Goal: Task Accomplishment & Management: Manage account settings

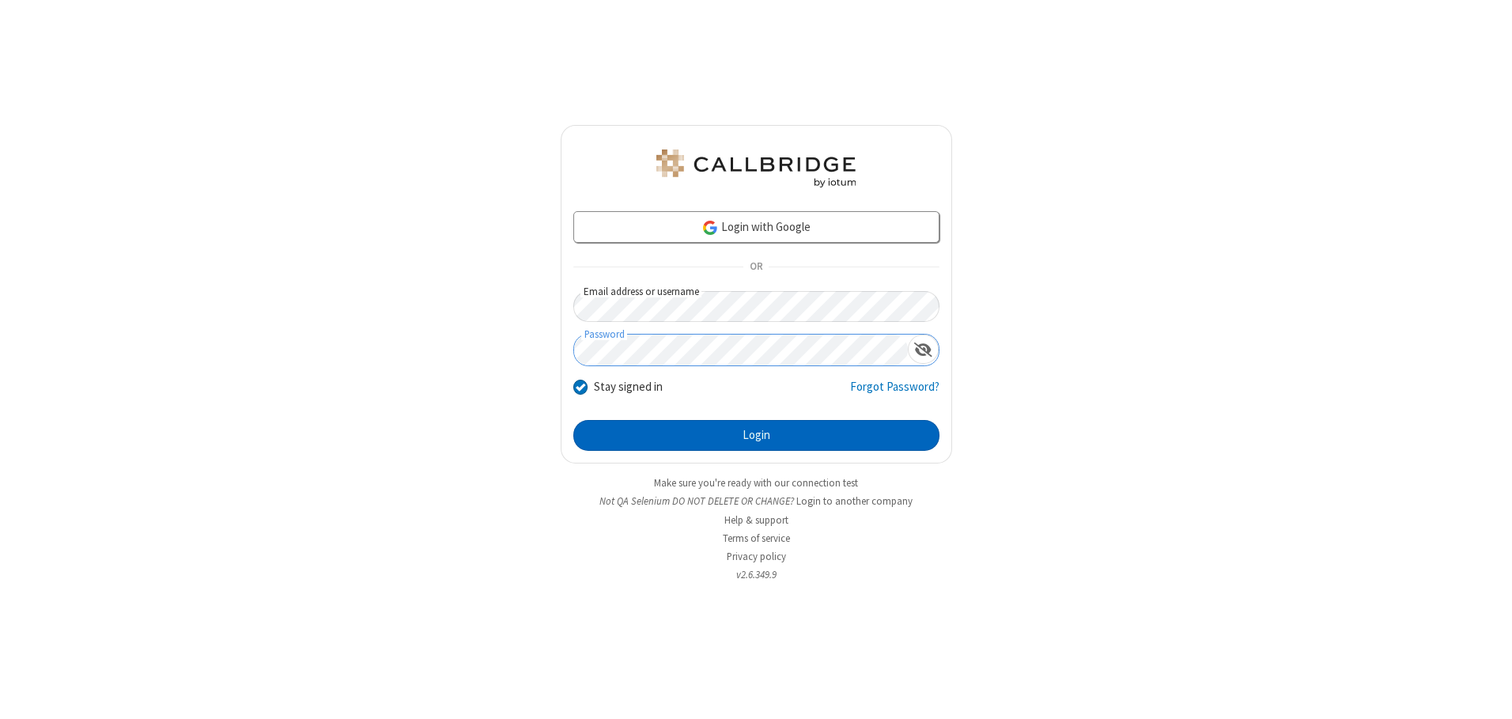
click at [756, 435] on button "Login" at bounding box center [756, 436] width 366 height 32
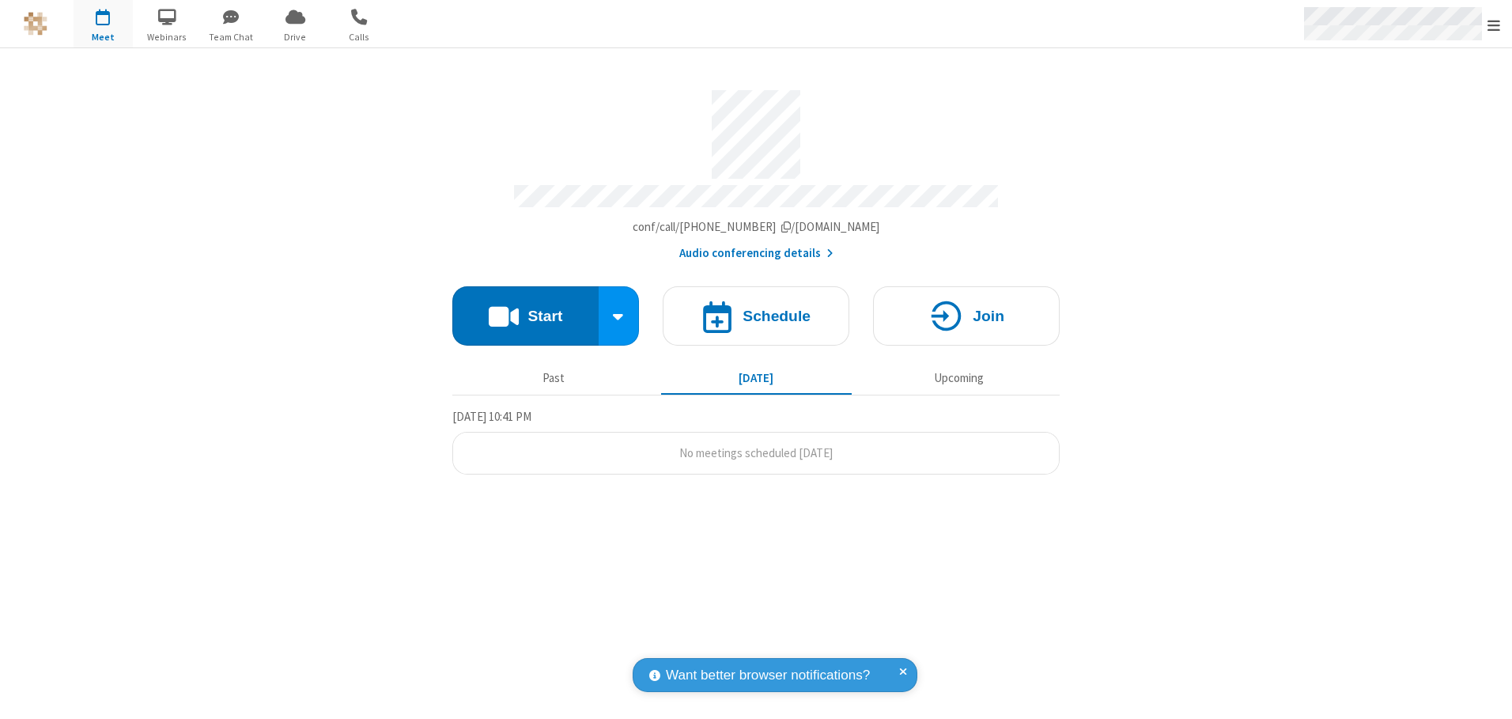
click at [1494, 25] on span "Open menu" at bounding box center [1494, 25] width 13 height 16
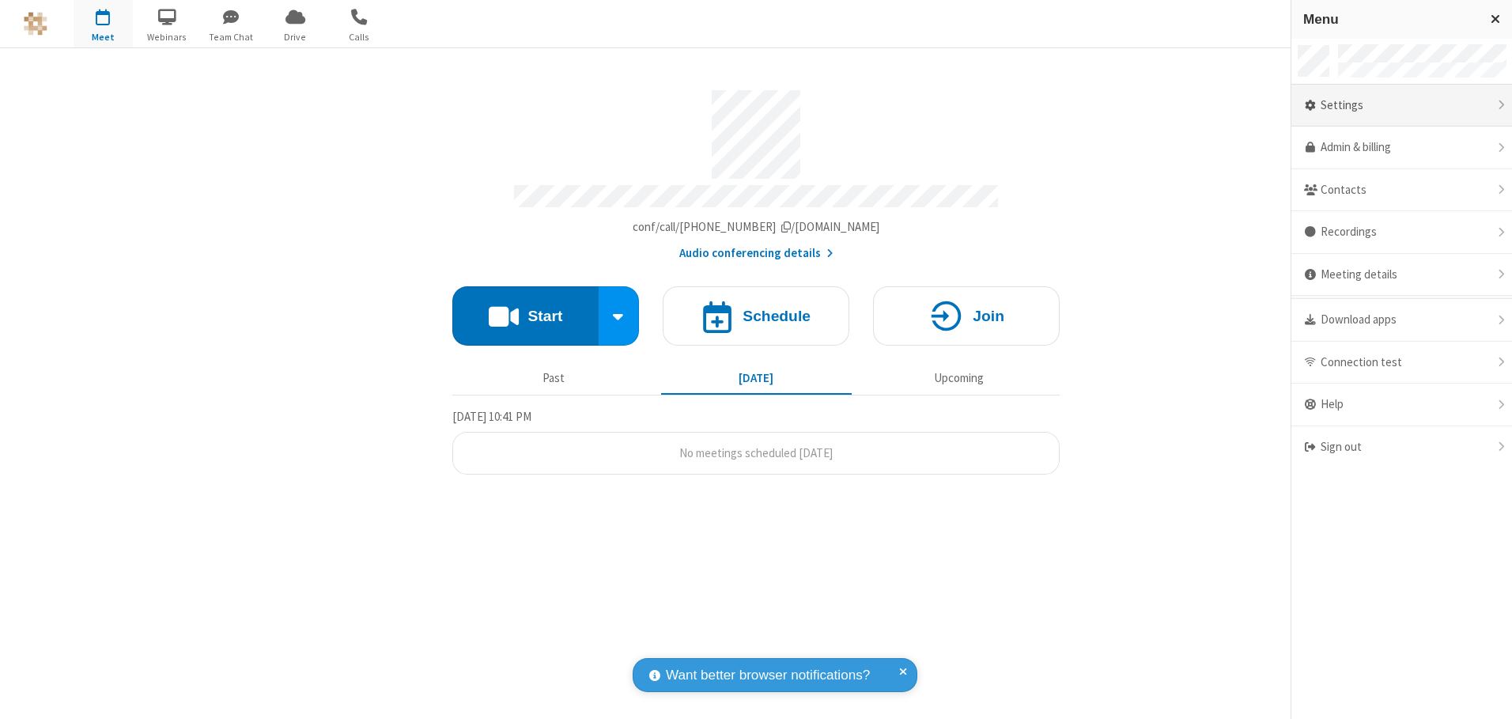
click at [1402, 105] on div "Settings" at bounding box center [1402, 106] width 221 height 43
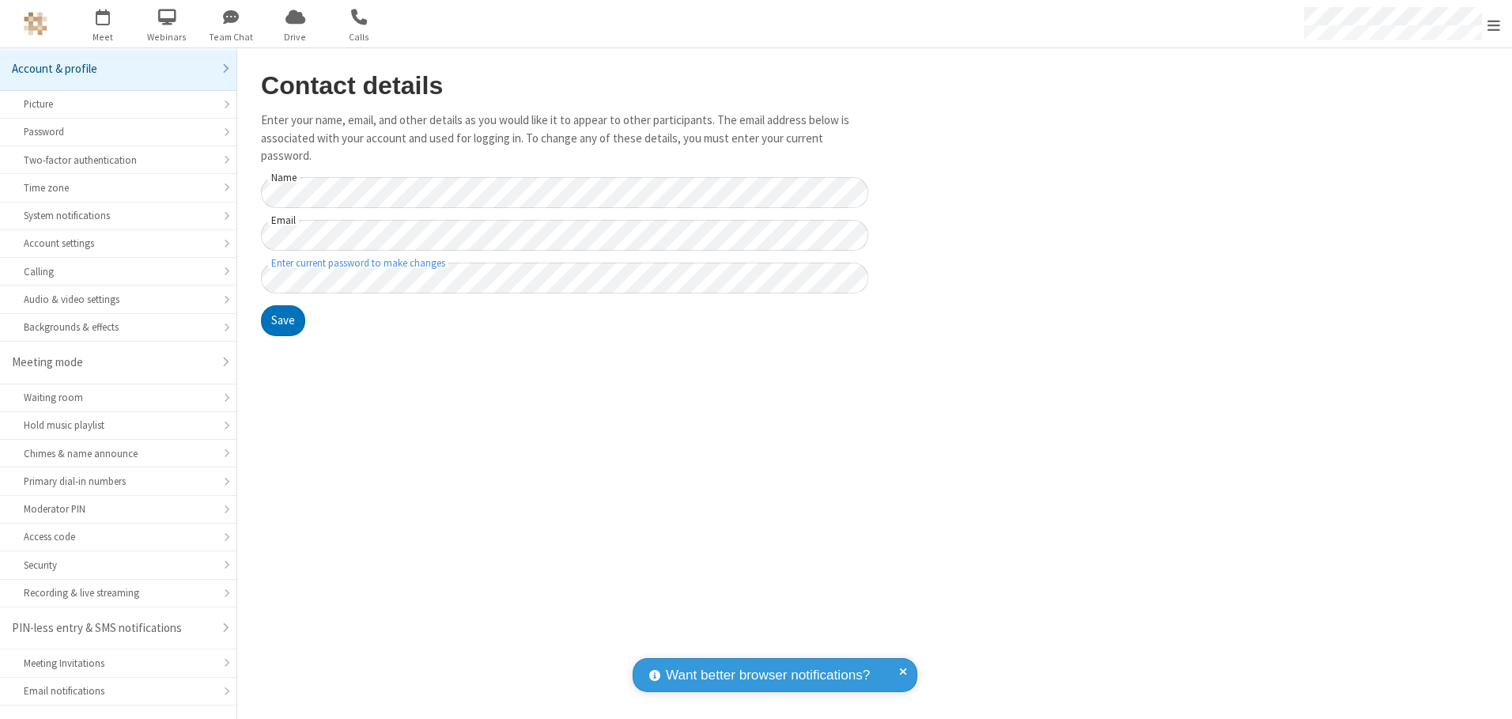
scroll to position [28, 0]
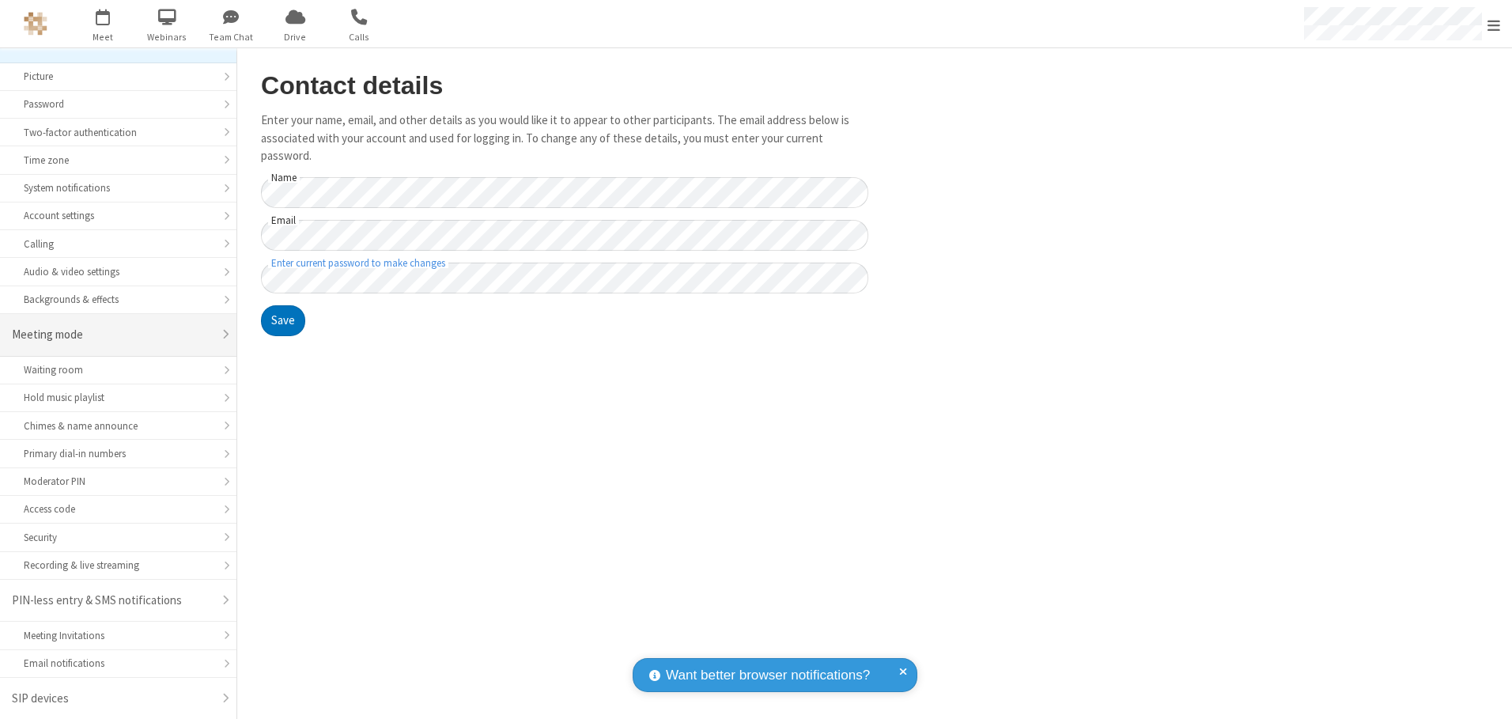
click at [112, 335] on div "Meeting mode" at bounding box center [112, 335] width 201 height 18
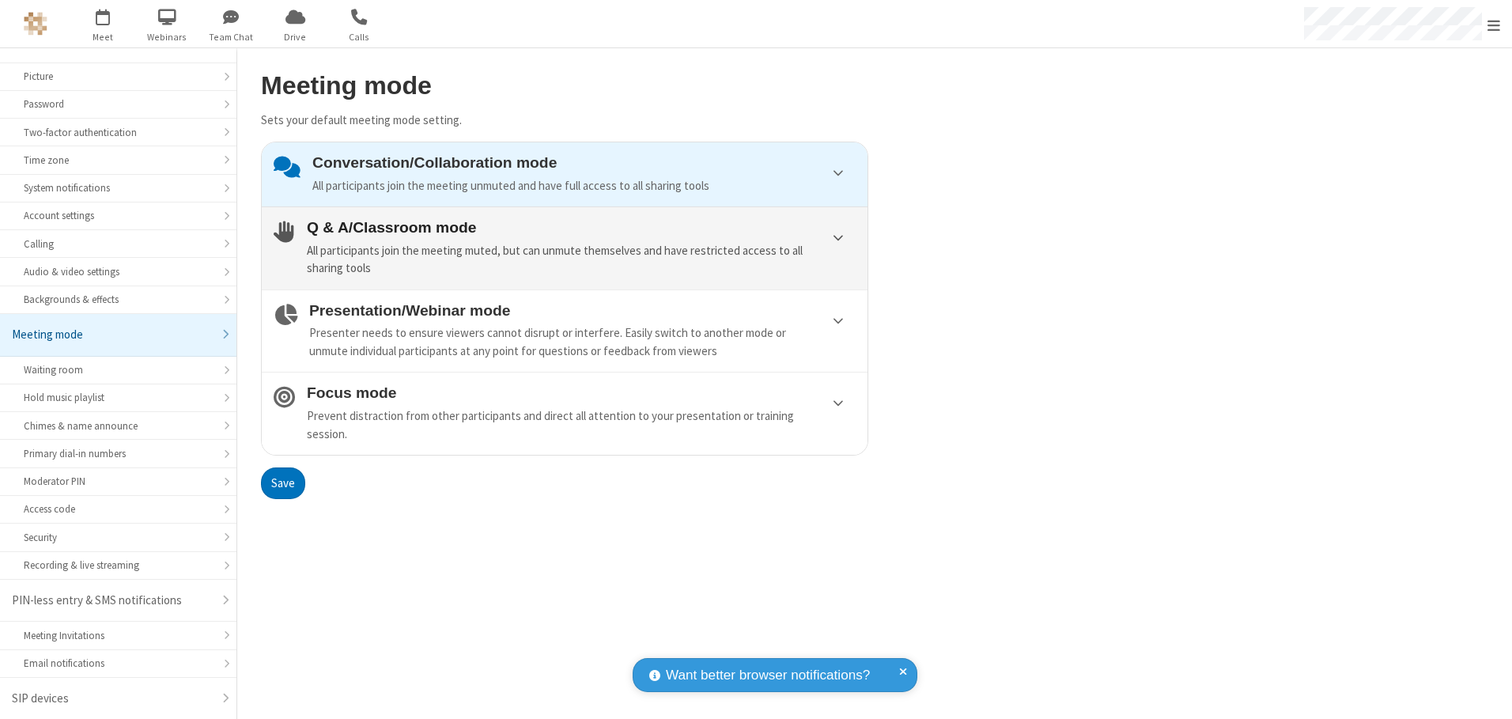
click at [565, 248] on div "All participants join the meeting muted, but can unmute themselves and have res…" at bounding box center [581, 260] width 549 height 36
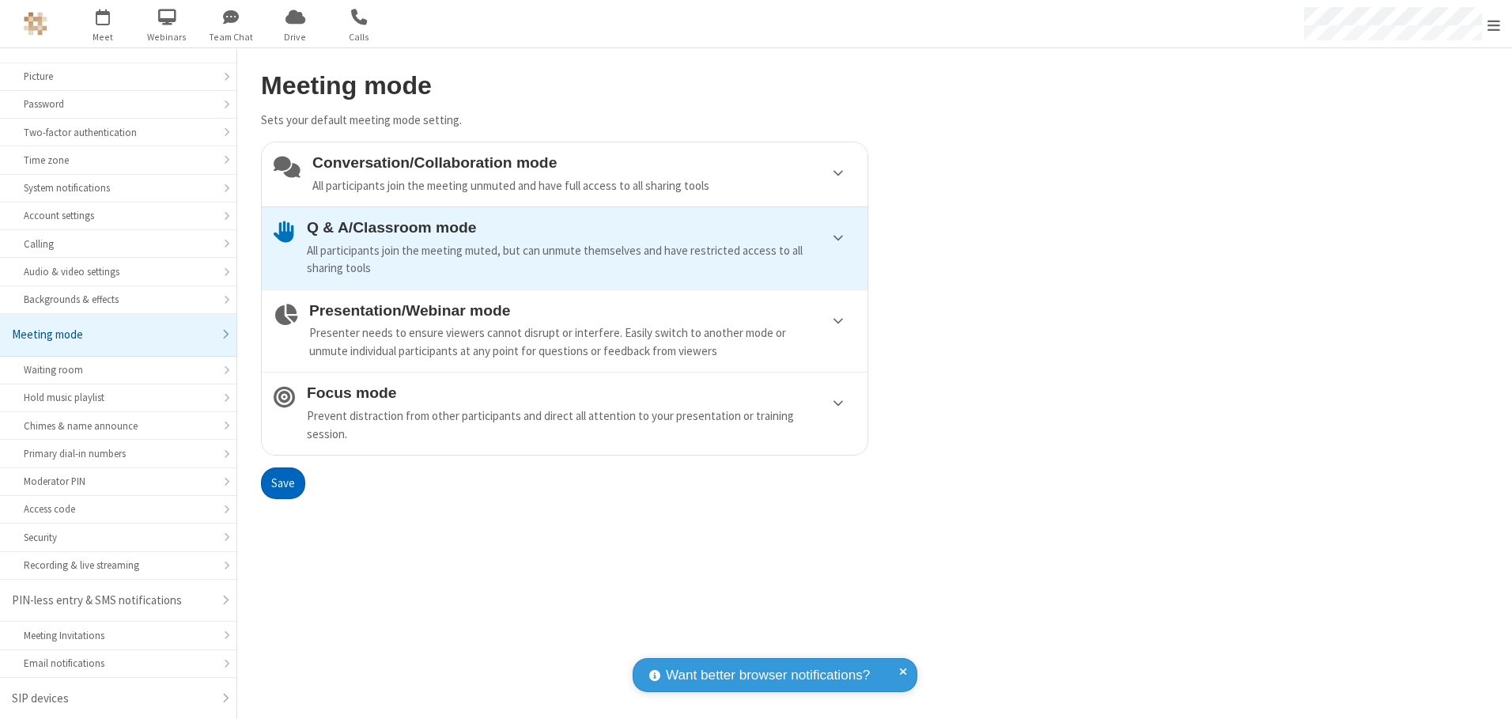
click at [282, 482] on button "Save" at bounding box center [283, 483] width 44 height 32
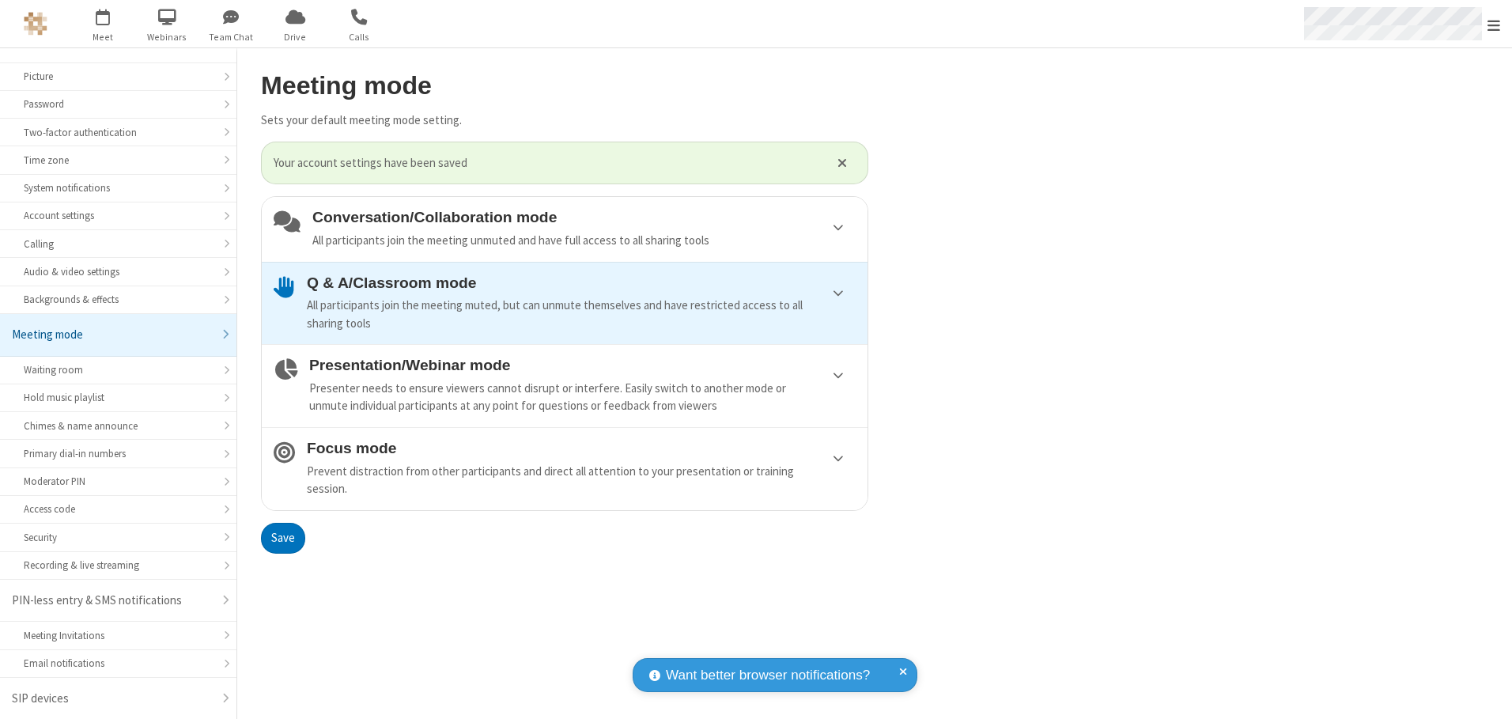
click at [1494, 24] on span "Open menu" at bounding box center [1494, 25] width 13 height 16
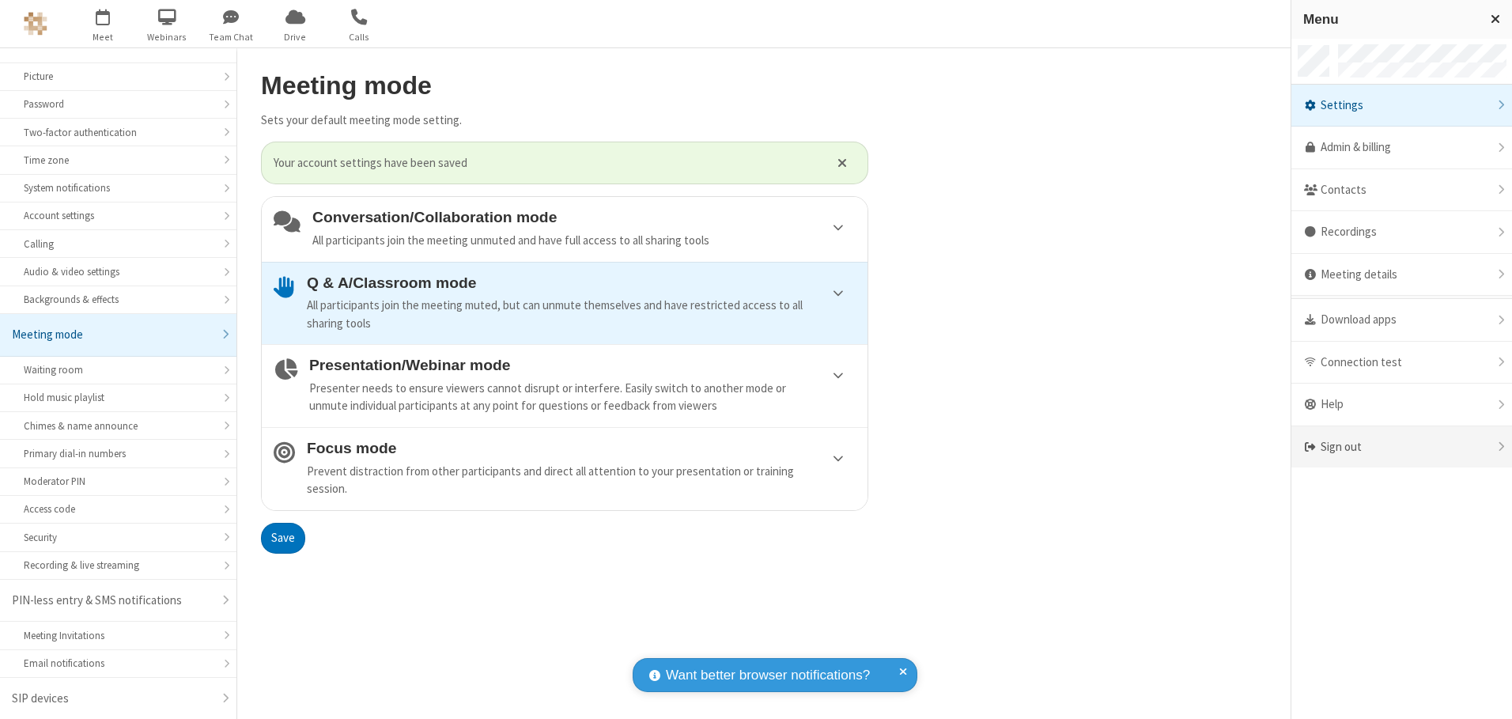
click at [1402, 447] on div "Sign out" at bounding box center [1402, 447] width 221 height 42
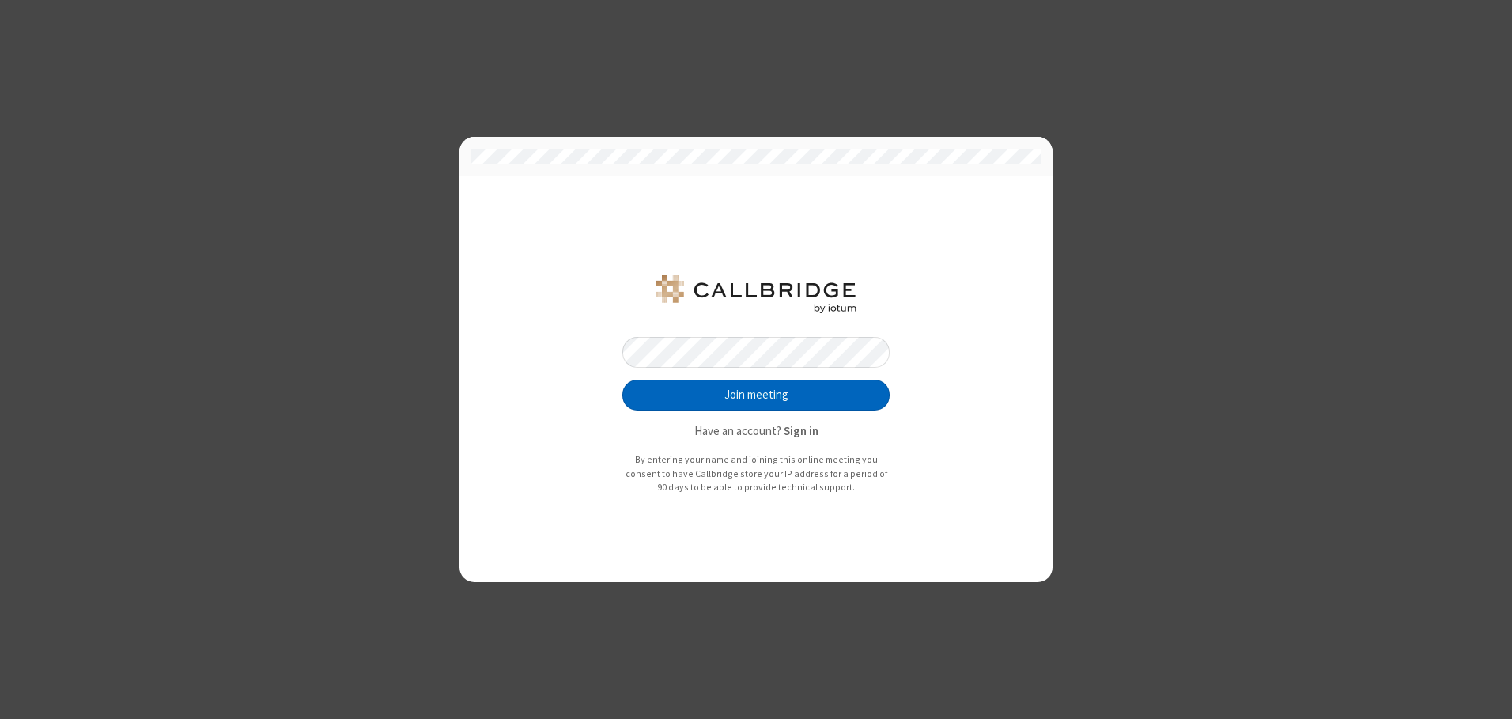
click at [756, 395] on button "Join meeting" at bounding box center [755, 396] width 267 height 32
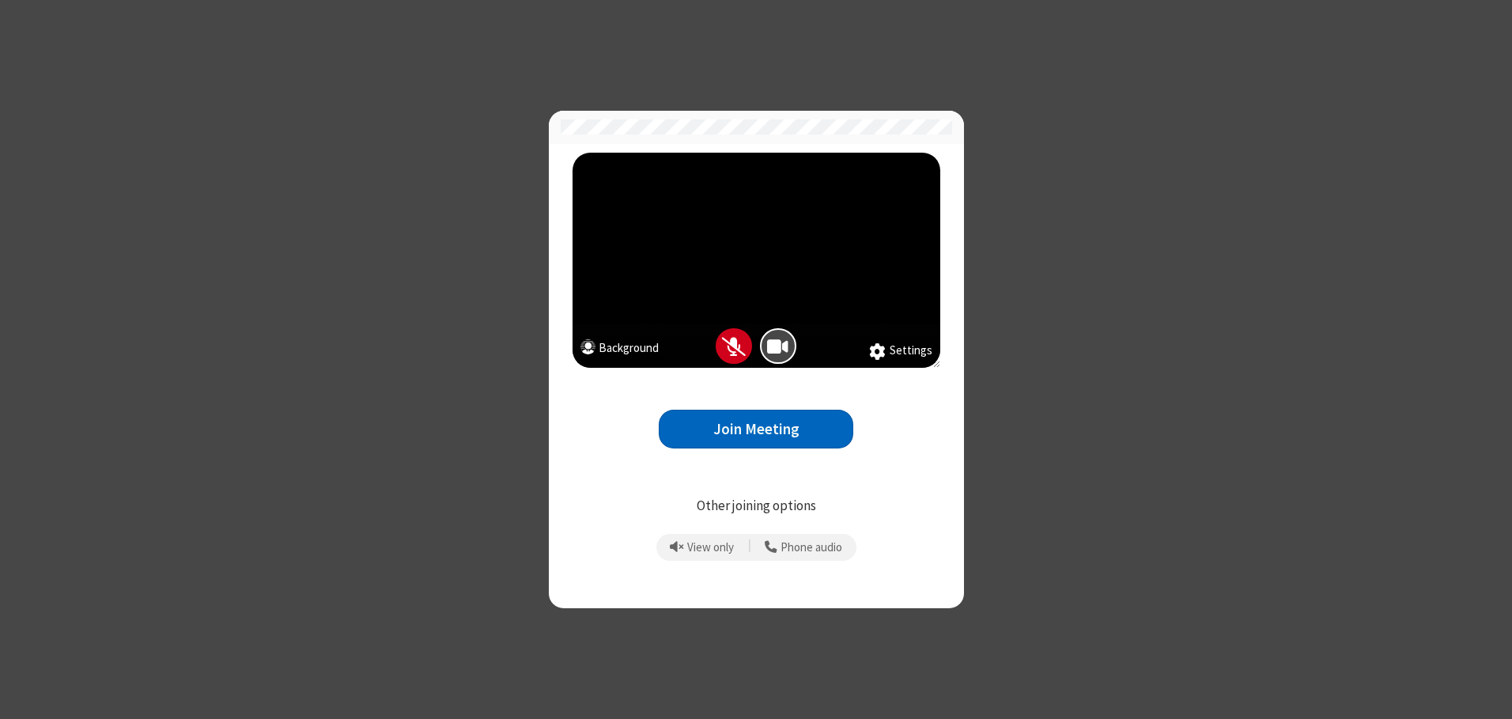
click at [756, 429] on button "Join Meeting" at bounding box center [756, 429] width 195 height 39
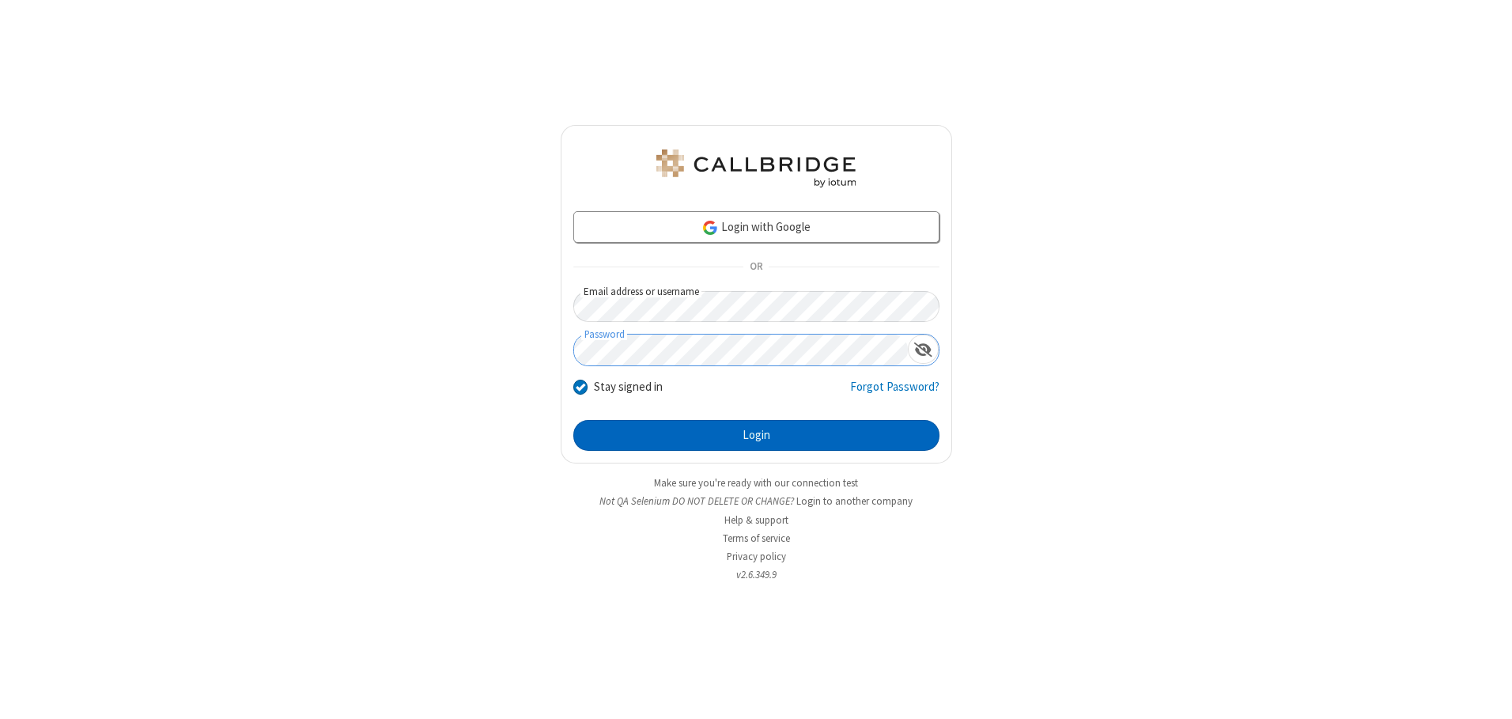
click at [756, 435] on button "Login" at bounding box center [756, 436] width 366 height 32
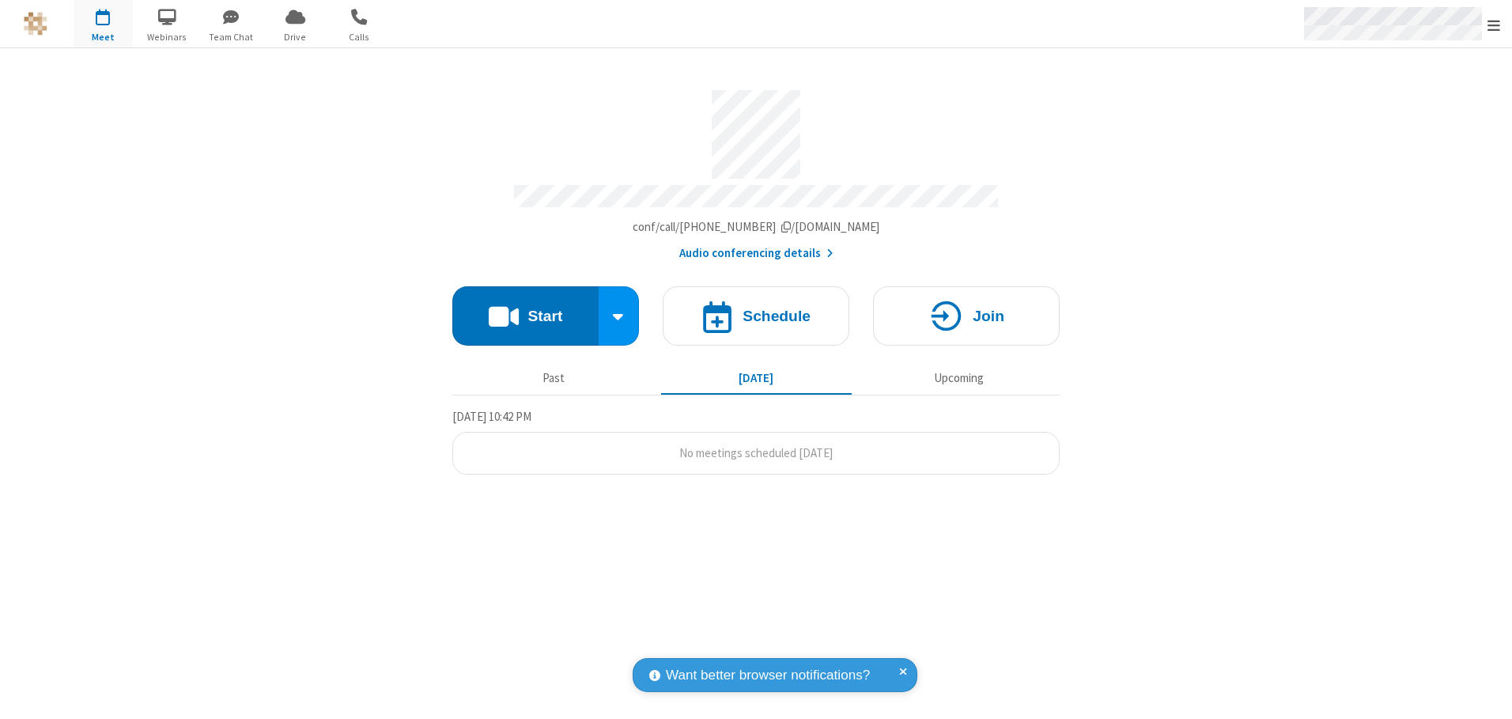
click at [1494, 25] on span "Open menu" at bounding box center [1494, 25] width 13 height 16
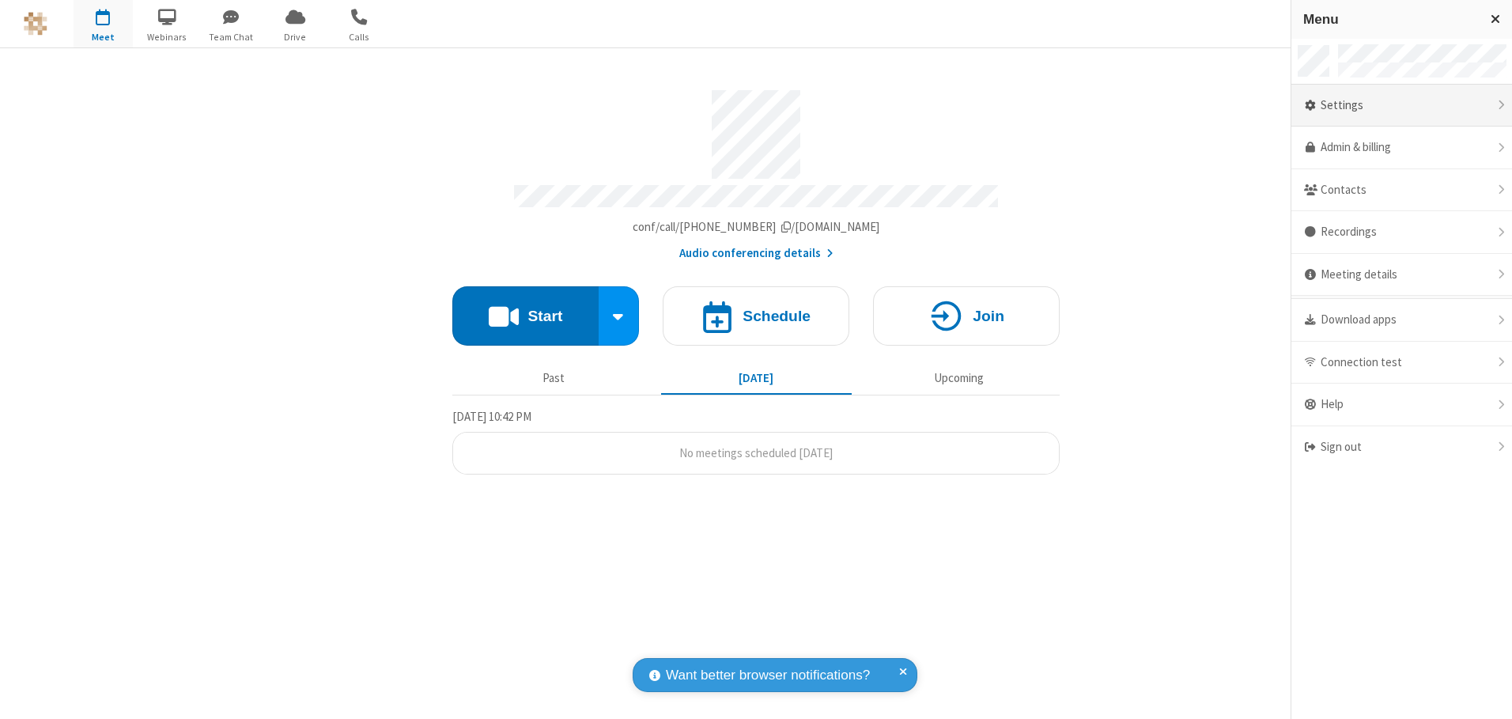
click at [1402, 105] on div "Settings" at bounding box center [1402, 106] width 221 height 43
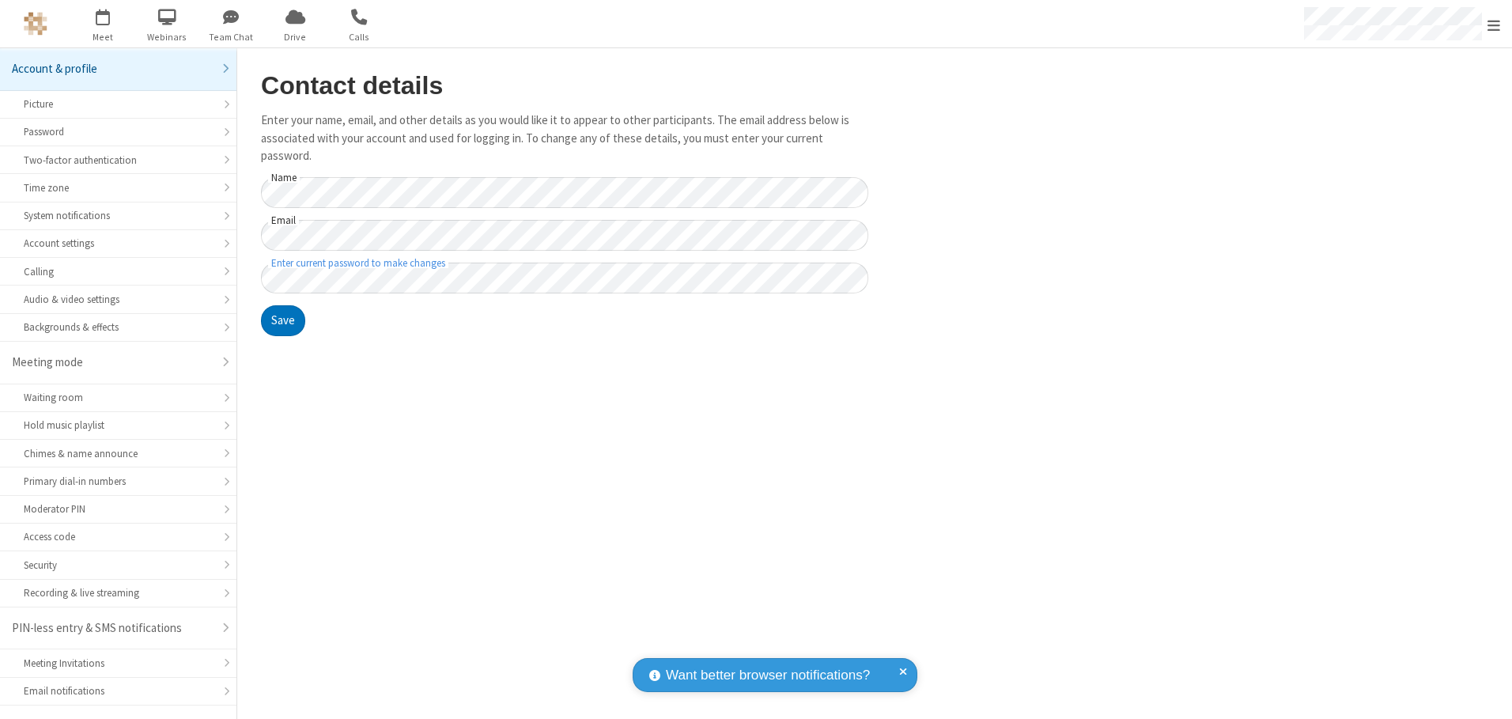
scroll to position [28, 0]
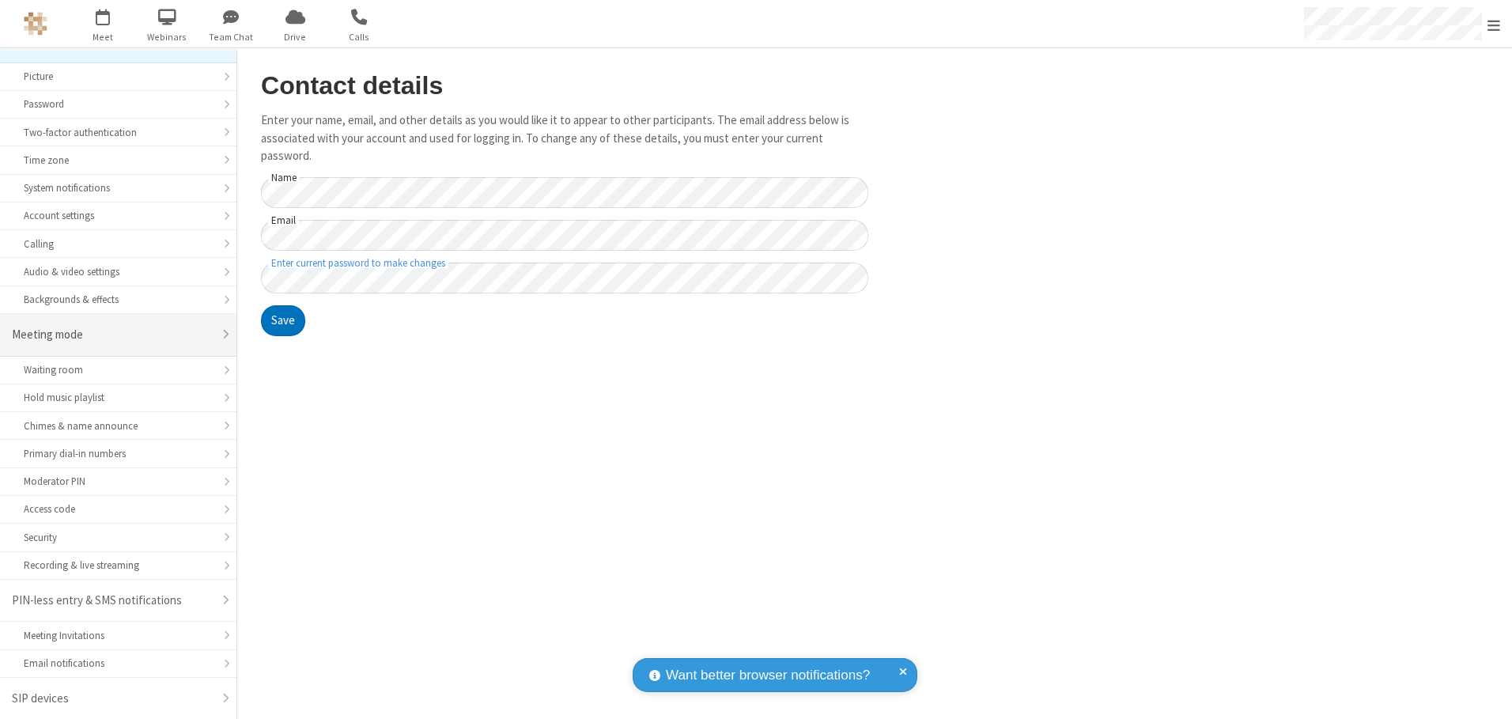
click at [112, 335] on div "Meeting mode" at bounding box center [112, 335] width 201 height 18
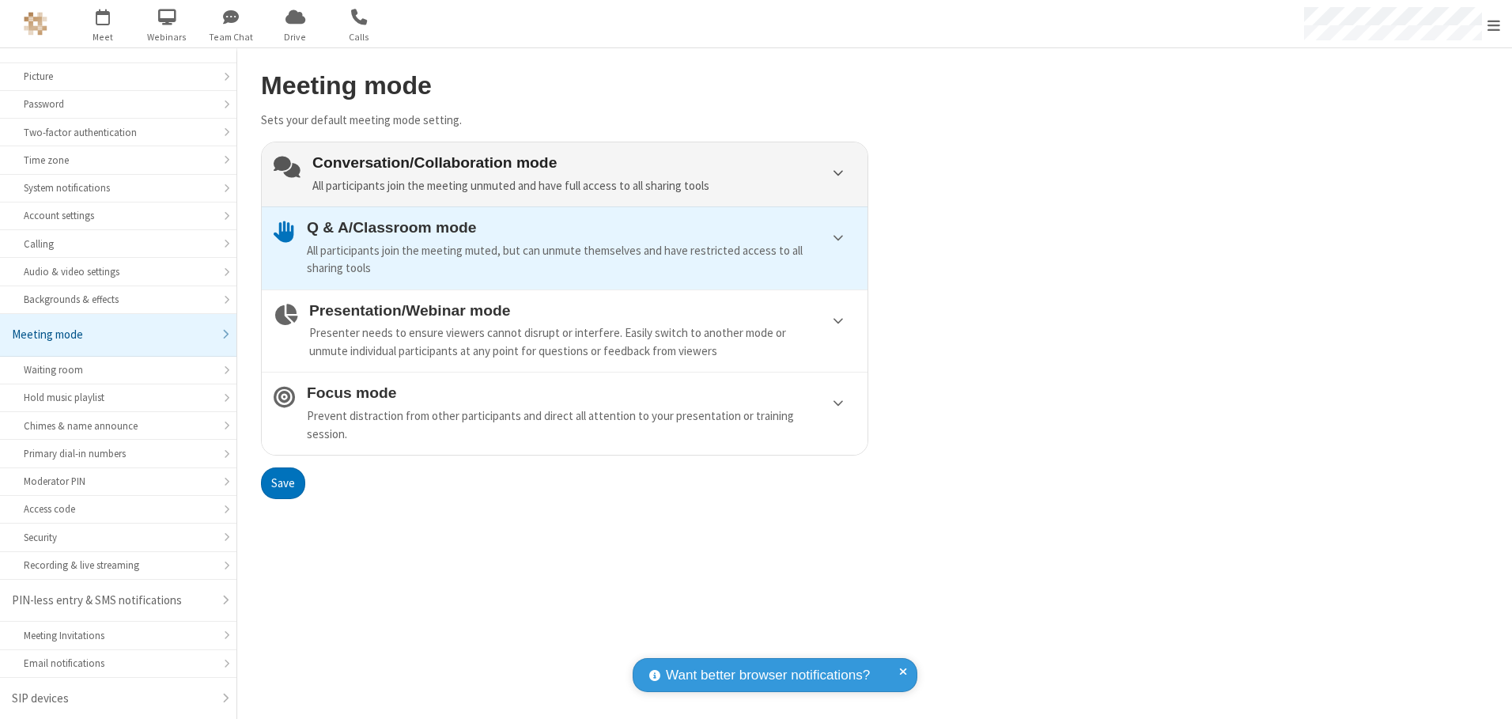
click at [565, 174] on div "Conversation/Collaboration mode All participants join the meeting unmuted and h…" at bounding box center [583, 174] width 543 height 40
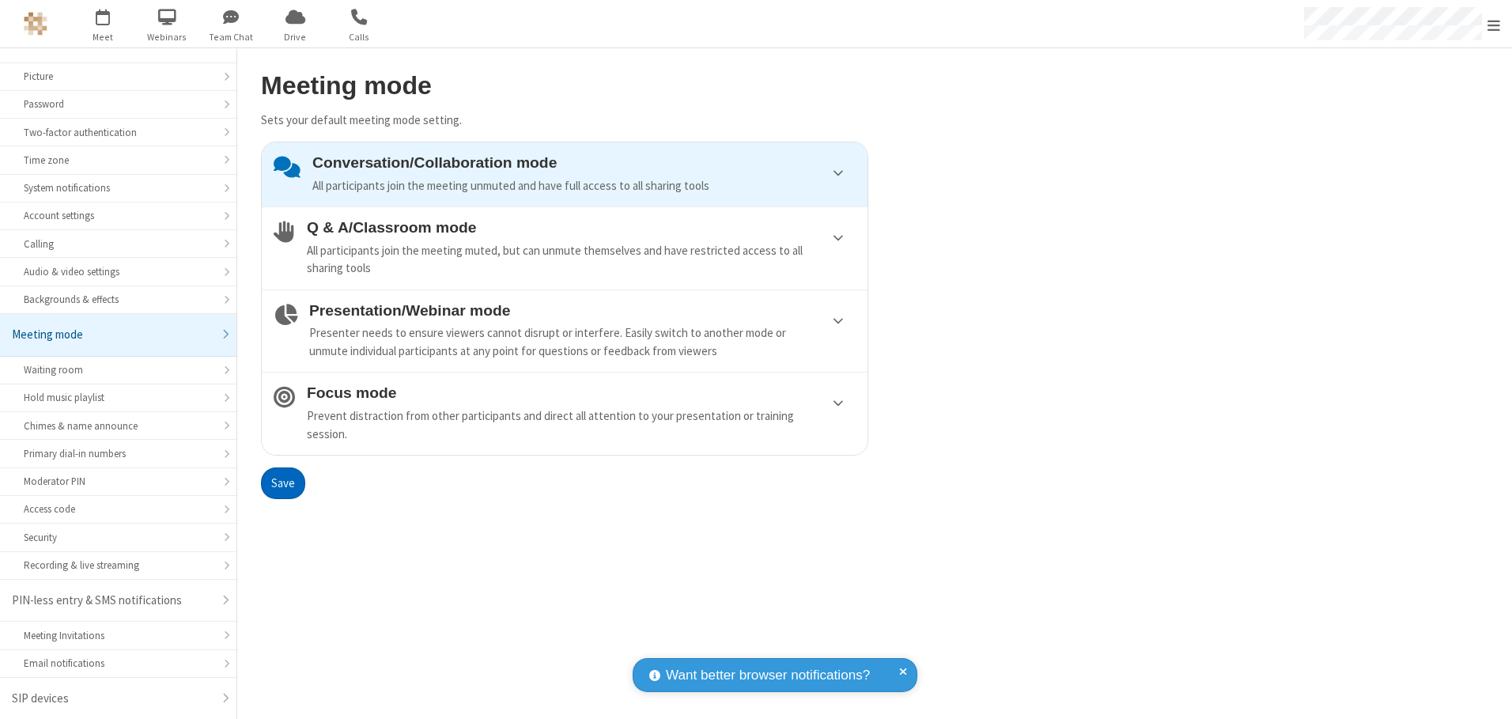
click at [282, 482] on button "Save" at bounding box center [283, 483] width 44 height 32
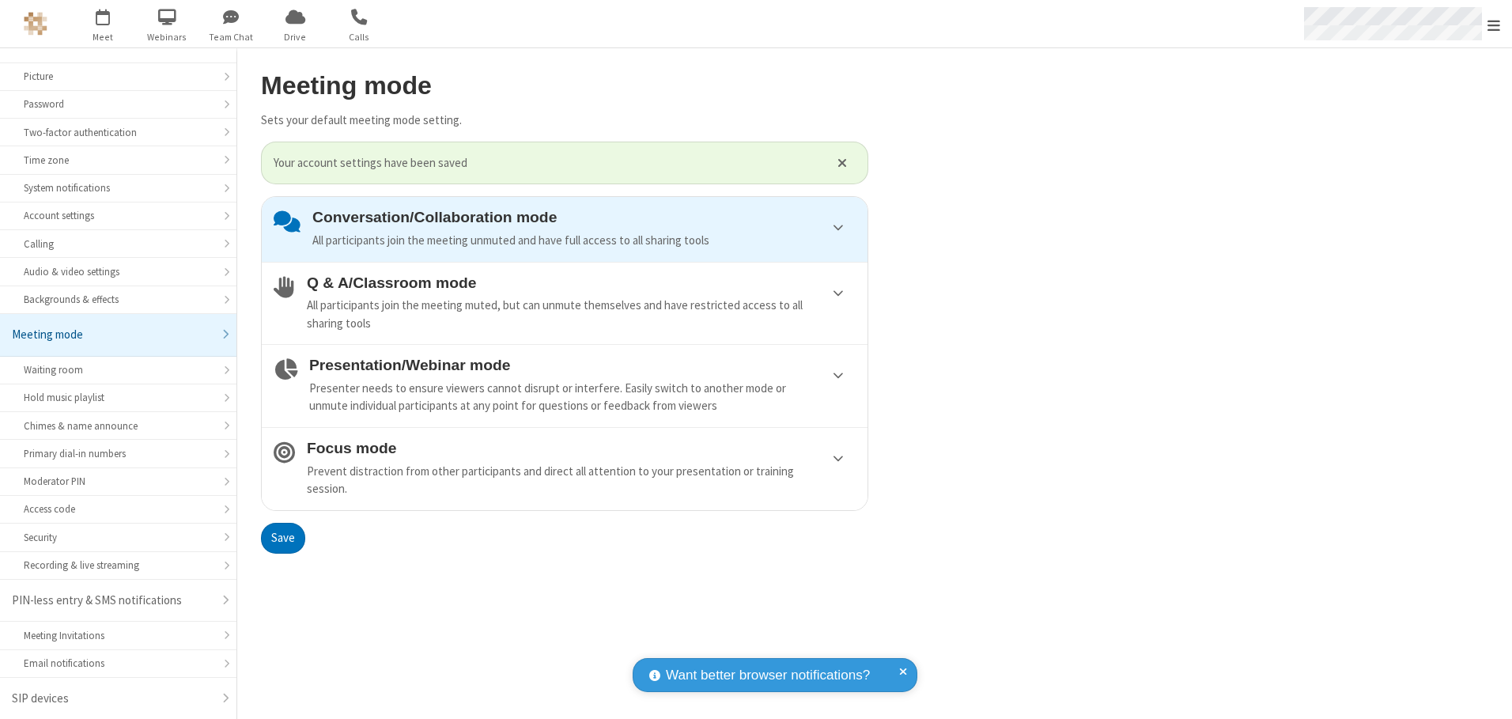
click at [1494, 24] on span "Open menu" at bounding box center [1494, 25] width 13 height 16
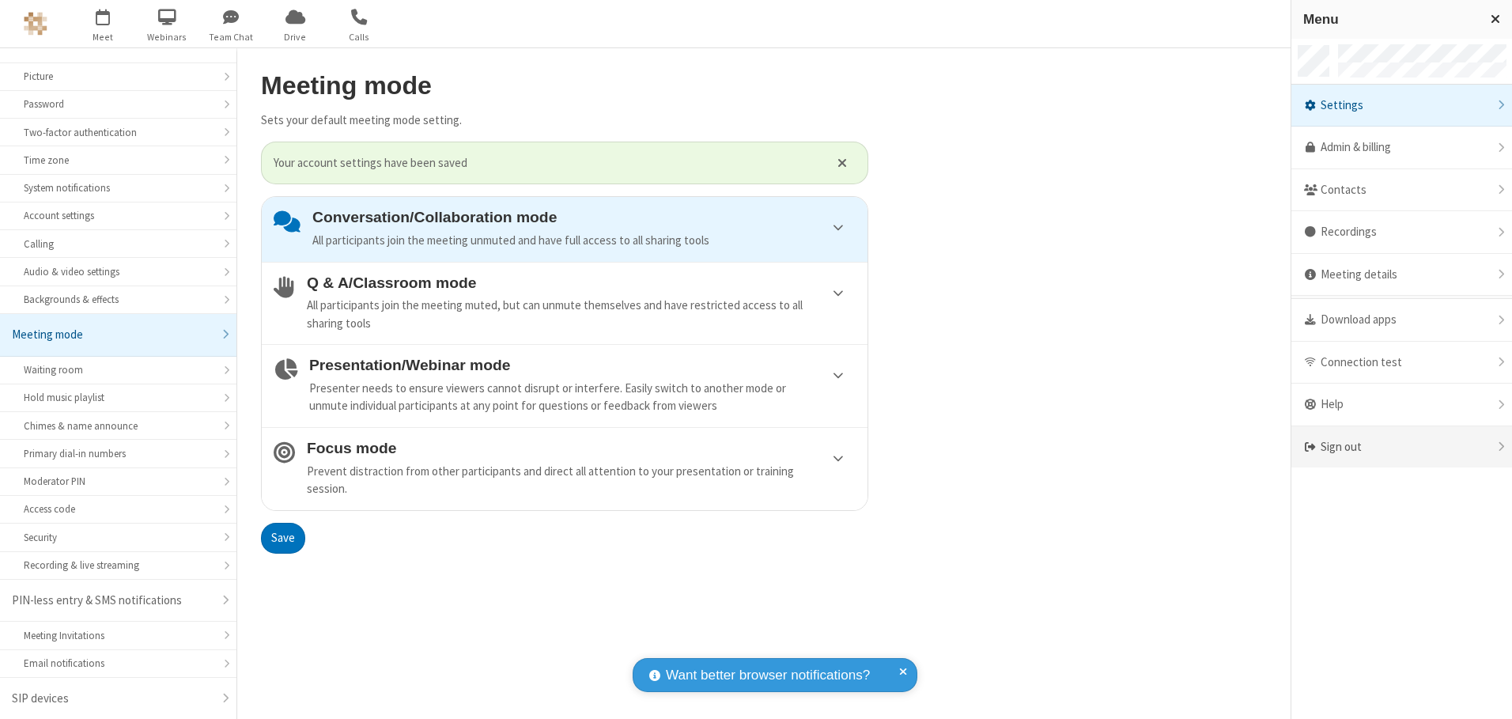
click at [1402, 447] on div "Sign out" at bounding box center [1402, 447] width 221 height 42
